Goal: Use online tool/utility: Utilize a website feature to perform a specific function

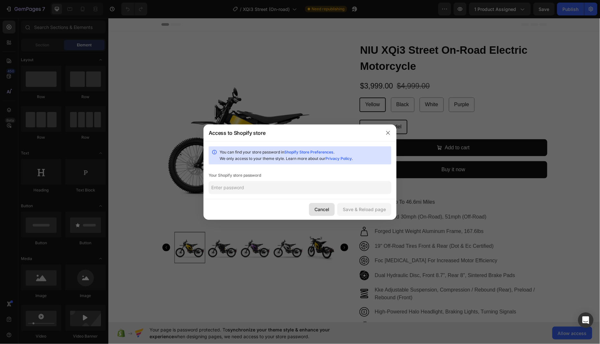
click at [323, 206] on div "Cancel" at bounding box center [322, 209] width 15 height 7
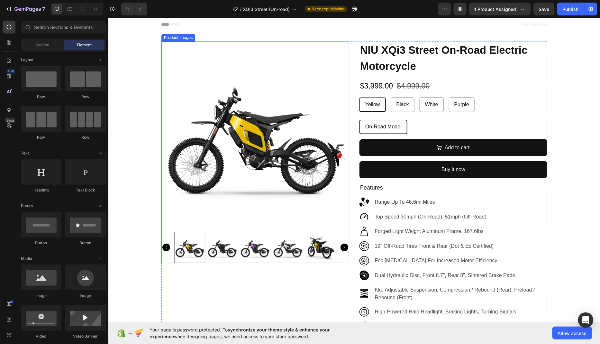
click at [262, 151] on img at bounding box center [255, 135] width 188 height 188
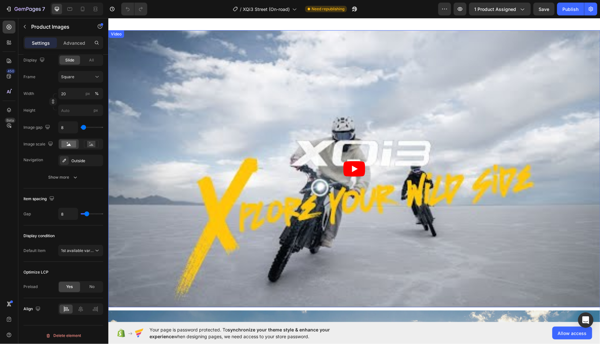
scroll to position [501, 0]
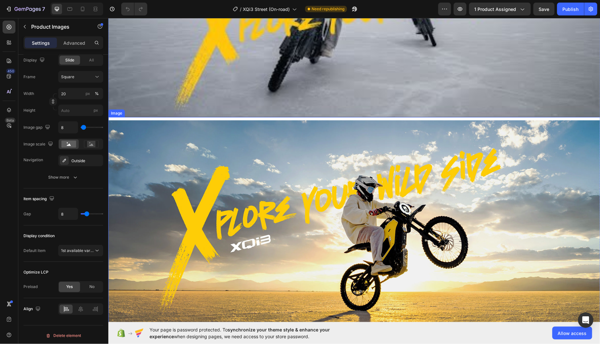
click at [305, 227] on img at bounding box center [354, 235] width 492 height 231
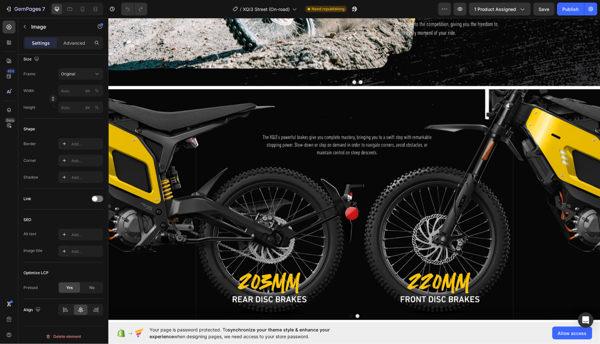
scroll to position [1440, 0]
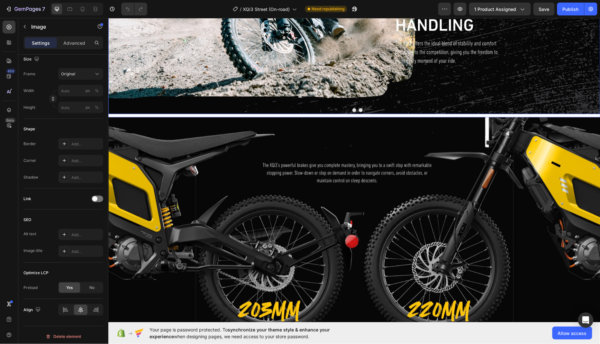
click at [361, 111] on div at bounding box center [354, 110] width 492 height 4
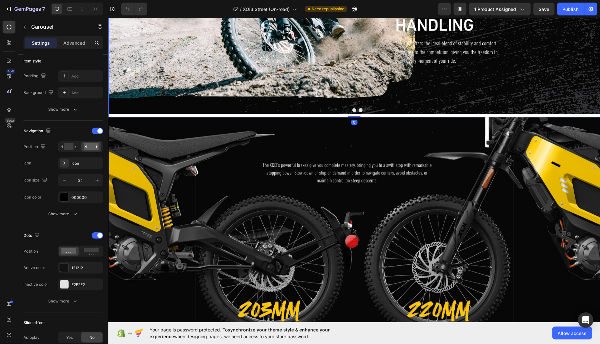
scroll to position [0, 0]
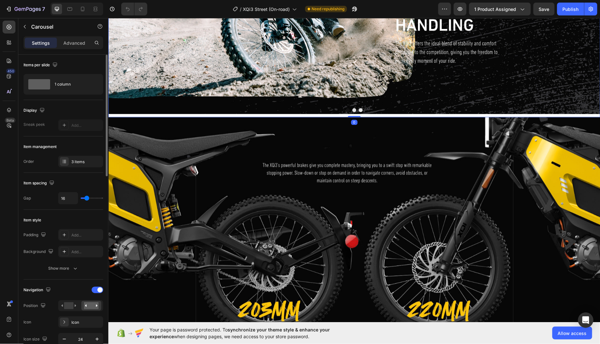
click at [361, 111] on div at bounding box center [354, 110] width 492 height 4
click at [359, 110] on button "Dot" at bounding box center [361, 110] width 4 height 4
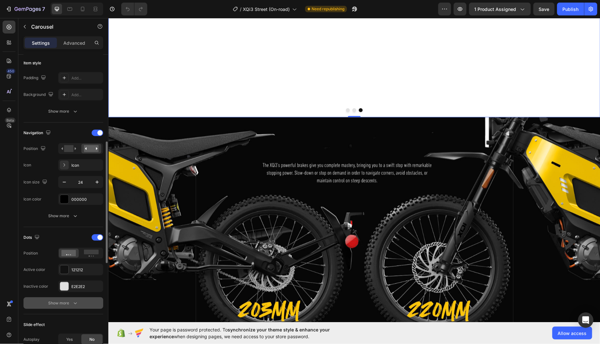
scroll to position [191, 0]
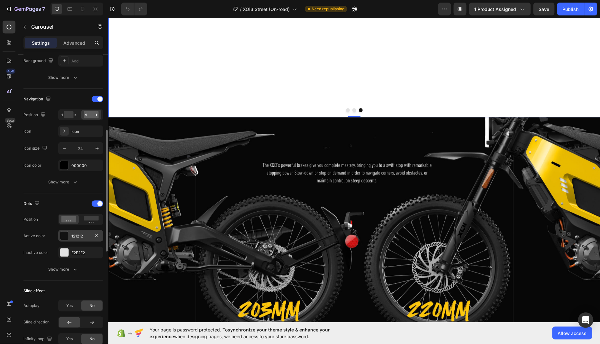
click at [81, 233] on div "121212" at bounding box center [80, 236] width 19 height 6
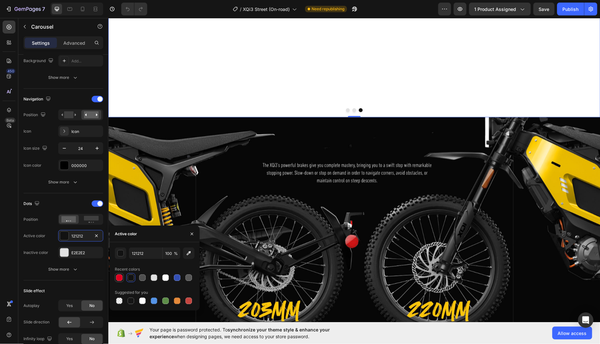
click at [118, 276] on div at bounding box center [119, 277] width 6 height 6
type input "DF001F"
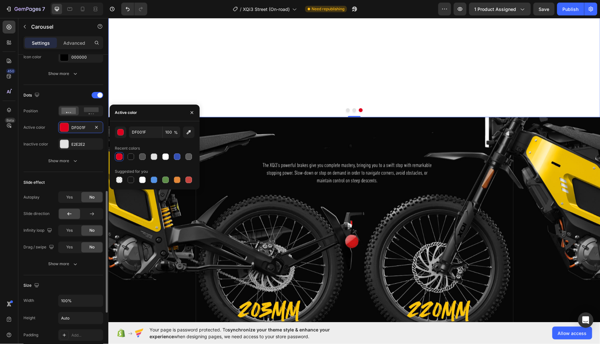
scroll to position [312, 0]
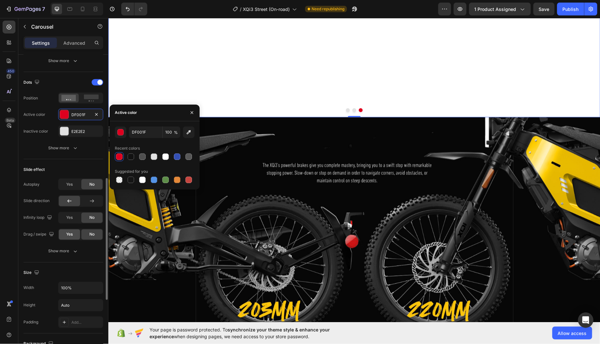
click at [68, 233] on span "Yes" at bounding box center [69, 235] width 6 height 6
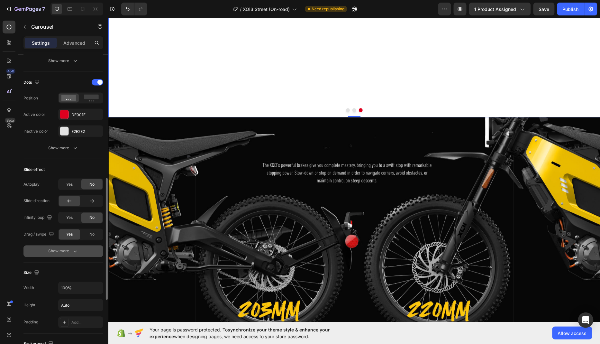
click at [73, 253] on button "Show more" at bounding box center [63, 251] width 80 height 12
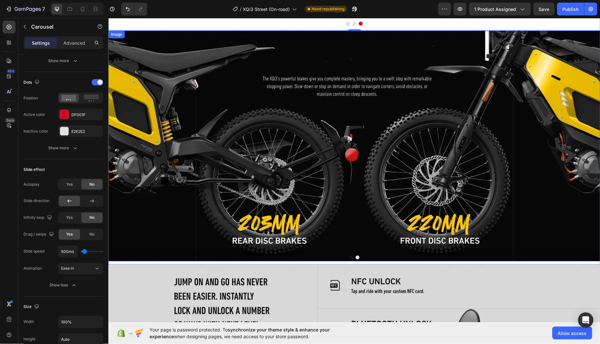
scroll to position [1617, 0]
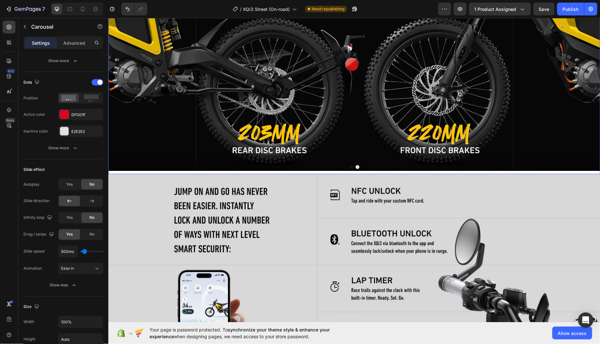
click at [358, 166] on button "Dot" at bounding box center [357, 167] width 4 height 4
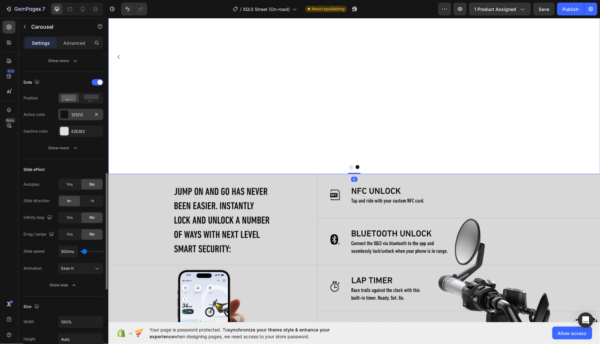
click at [74, 112] on div "121212" at bounding box center [80, 115] width 19 height 6
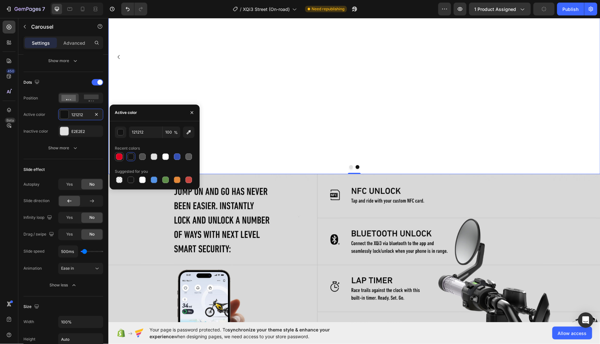
click at [119, 156] on div at bounding box center [119, 156] width 6 height 6
type input "DF001F"
click at [69, 234] on span "Yes" at bounding box center [69, 235] width 6 height 6
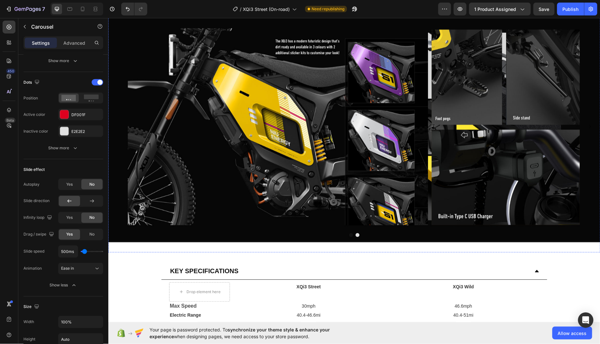
scroll to position [2324, 0]
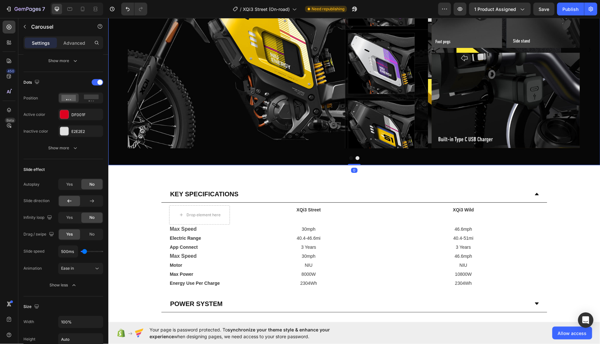
click at [357, 157] on button "Dot" at bounding box center [357, 158] width 4 height 4
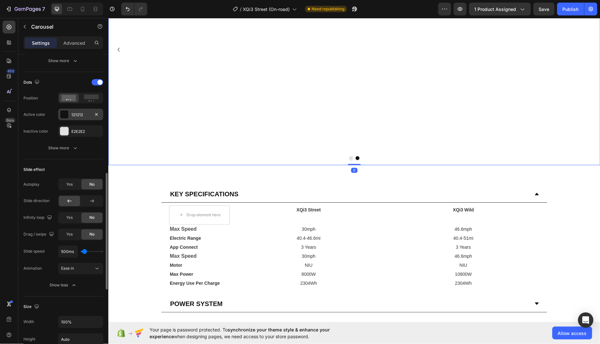
click at [78, 112] on div "121212" at bounding box center [80, 115] width 19 height 6
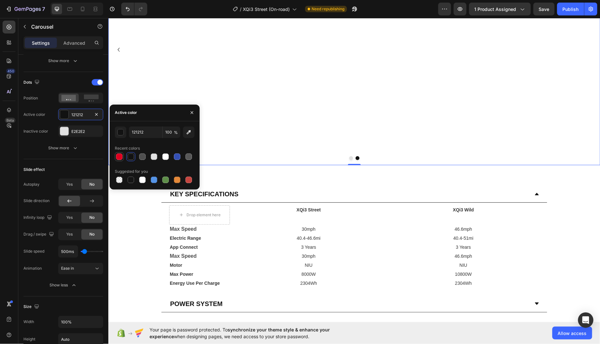
click at [121, 158] on div at bounding box center [119, 156] width 6 height 6
type input "DF001F"
click at [72, 232] on span "Yes" at bounding box center [69, 235] width 6 height 6
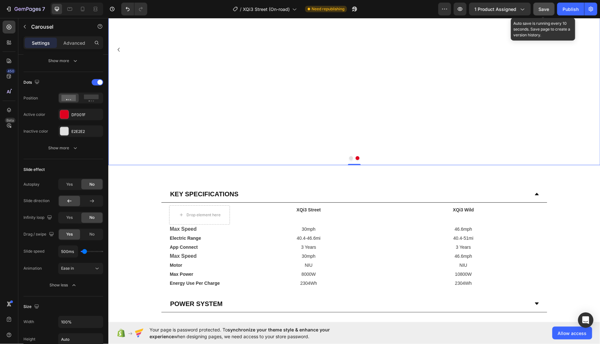
click at [543, 14] on button "Save" at bounding box center [544, 9] width 21 height 13
click at [542, 10] on span "Save" at bounding box center [544, 8] width 11 height 5
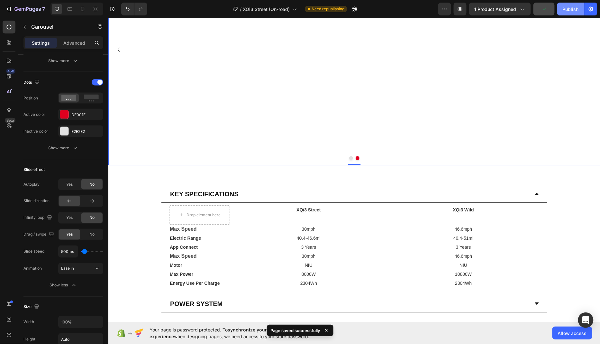
click at [568, 12] on div "Publish" at bounding box center [571, 9] width 16 height 7
click at [568, 10] on div "Publish" at bounding box center [571, 9] width 16 height 7
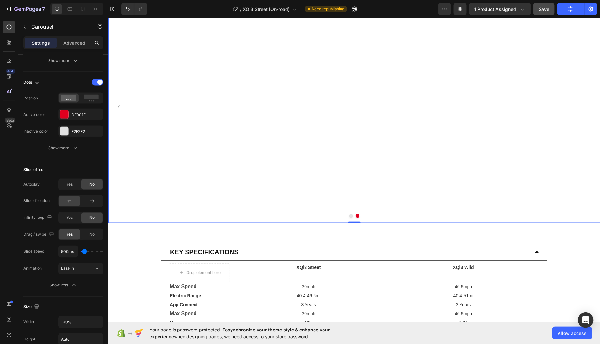
scroll to position [1113, 0]
